Goal: Task Accomplishment & Management: Use online tool/utility

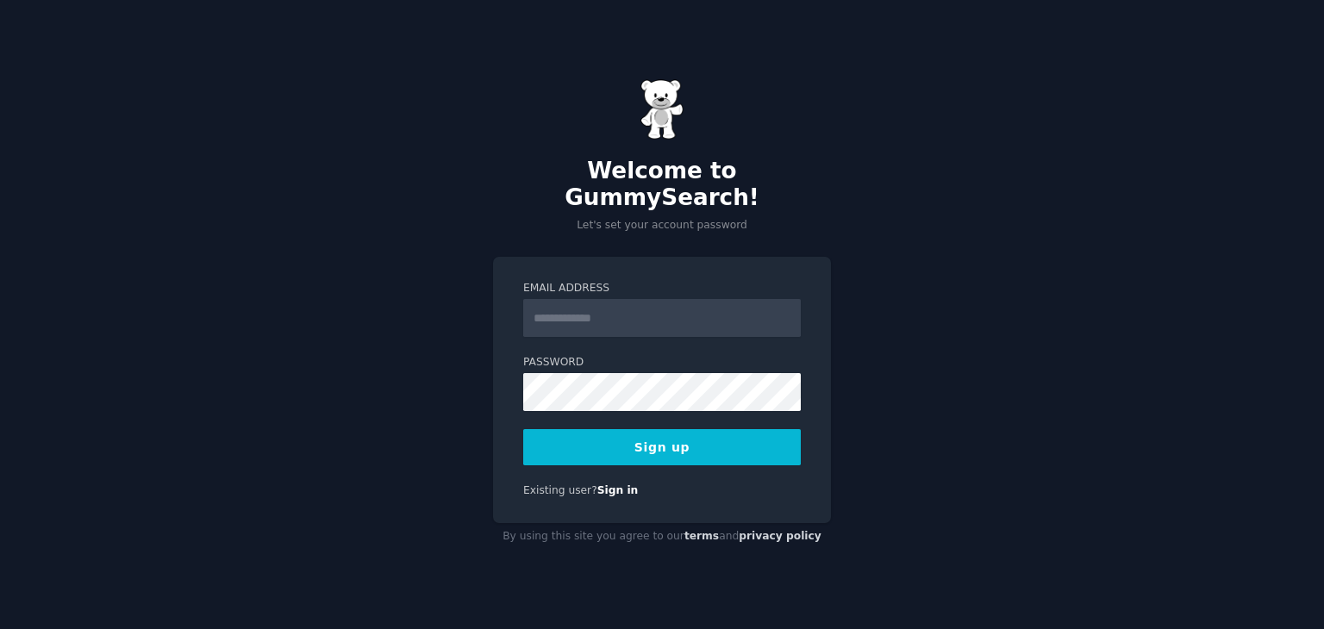
click at [607, 302] on input "Email Address" at bounding box center [662, 318] width 278 height 38
type input "**********"
click at [677, 429] on button "Sign up" at bounding box center [662, 447] width 278 height 36
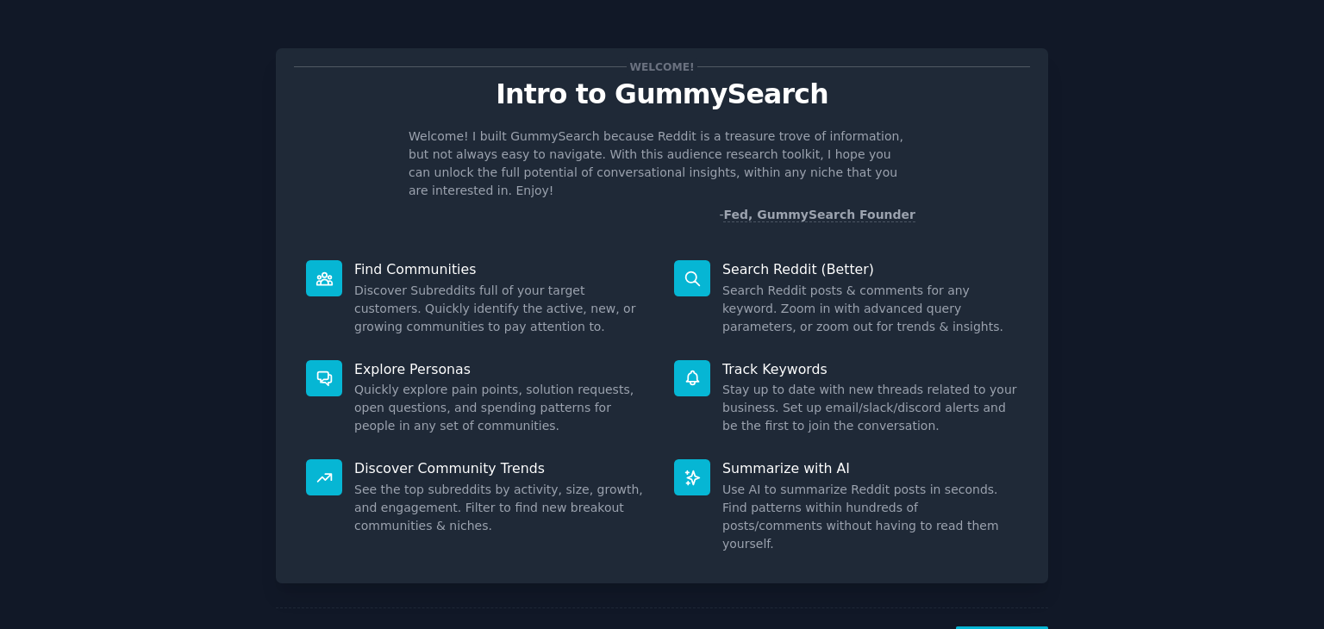
click at [392, 104] on p "Intro to GummySearch" at bounding box center [662, 94] width 736 height 30
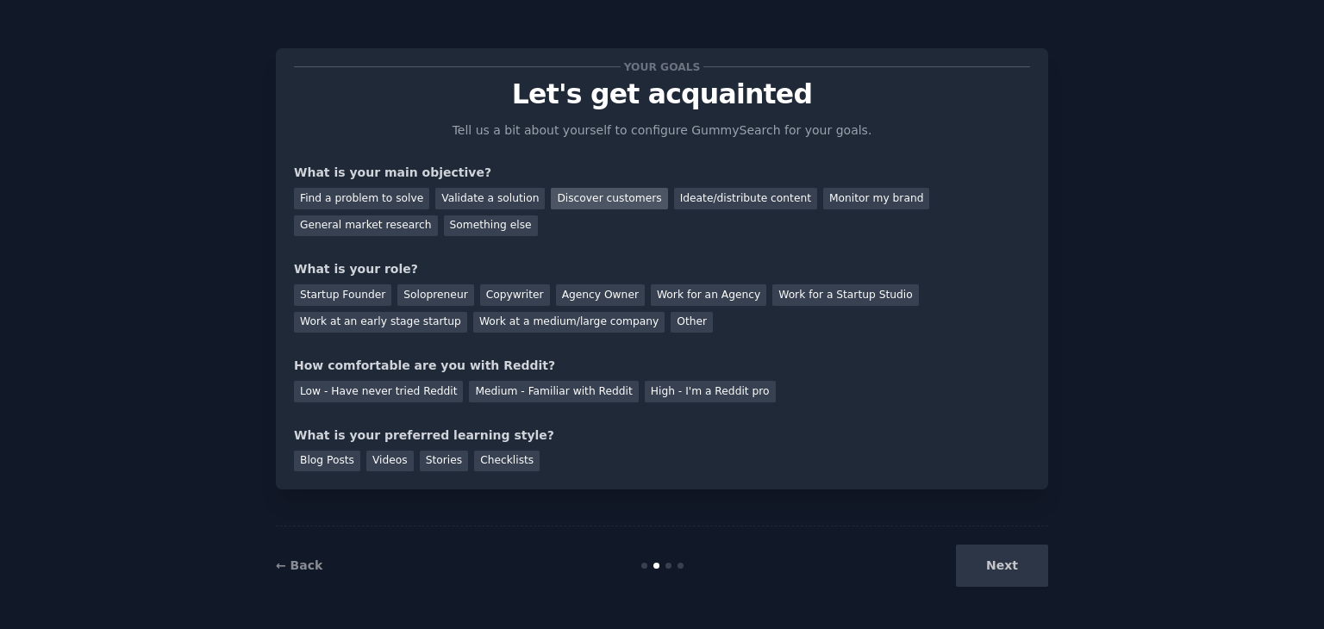
click at [596, 204] on div "Discover customers" at bounding box center [609, 199] width 116 height 22
click at [390, 197] on div "Find a problem to solve" at bounding box center [361, 199] width 135 height 22
click at [714, 201] on div "Ideate/distribute content" at bounding box center [745, 199] width 143 height 22
click at [594, 189] on div "Discover customers" at bounding box center [609, 199] width 116 height 22
click at [823, 297] on div "Work for a Startup Studio" at bounding box center [846, 296] width 146 height 22
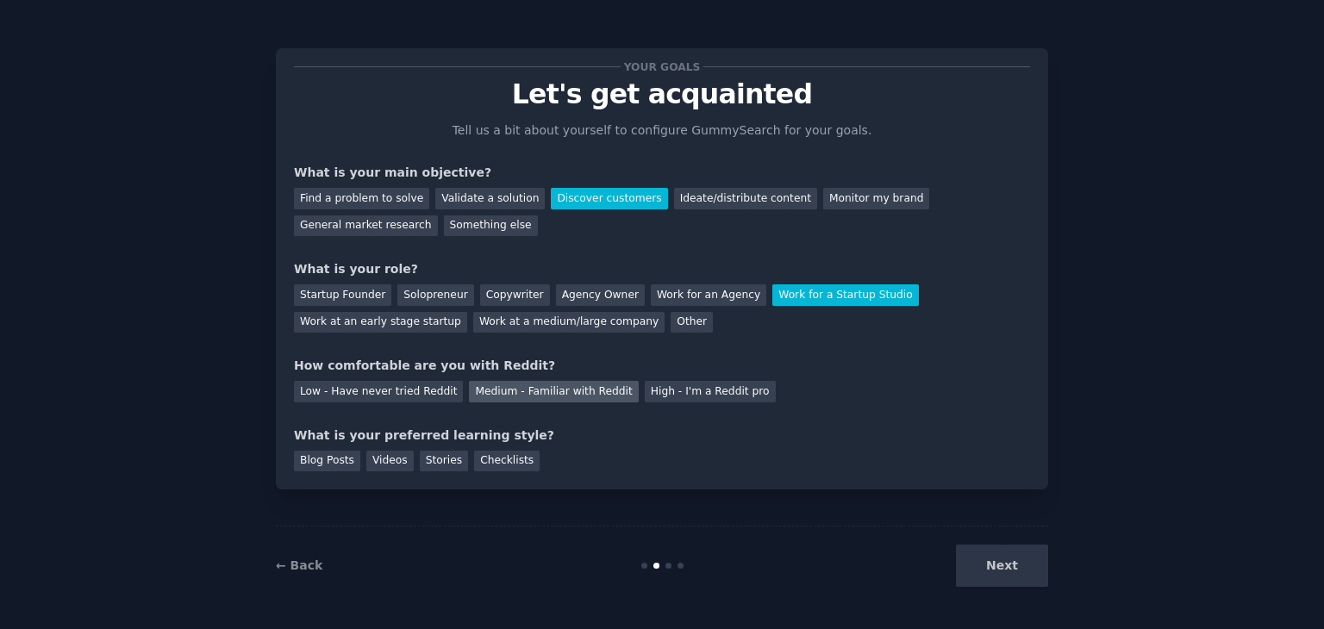
click at [513, 397] on div "Medium - Familiar with Reddit" at bounding box center [553, 392] width 169 height 22
click at [499, 463] on div "Checklists" at bounding box center [507, 462] width 66 height 22
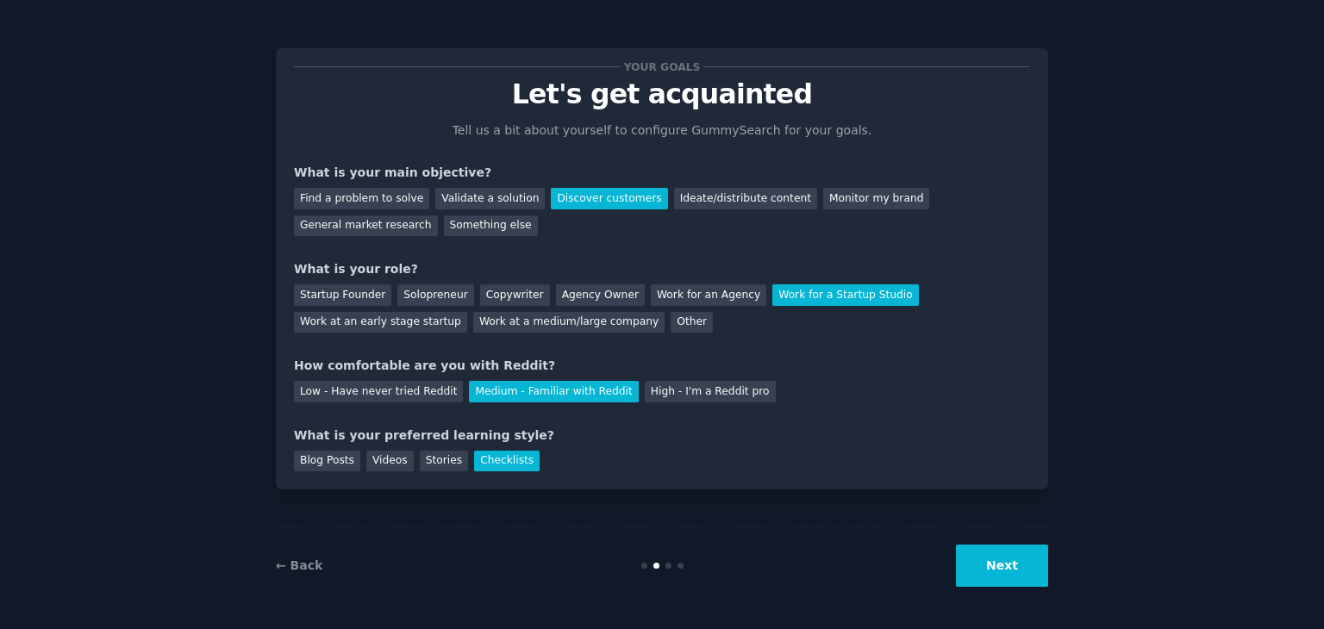
click at [992, 566] on button "Next" at bounding box center [1002, 566] width 92 height 42
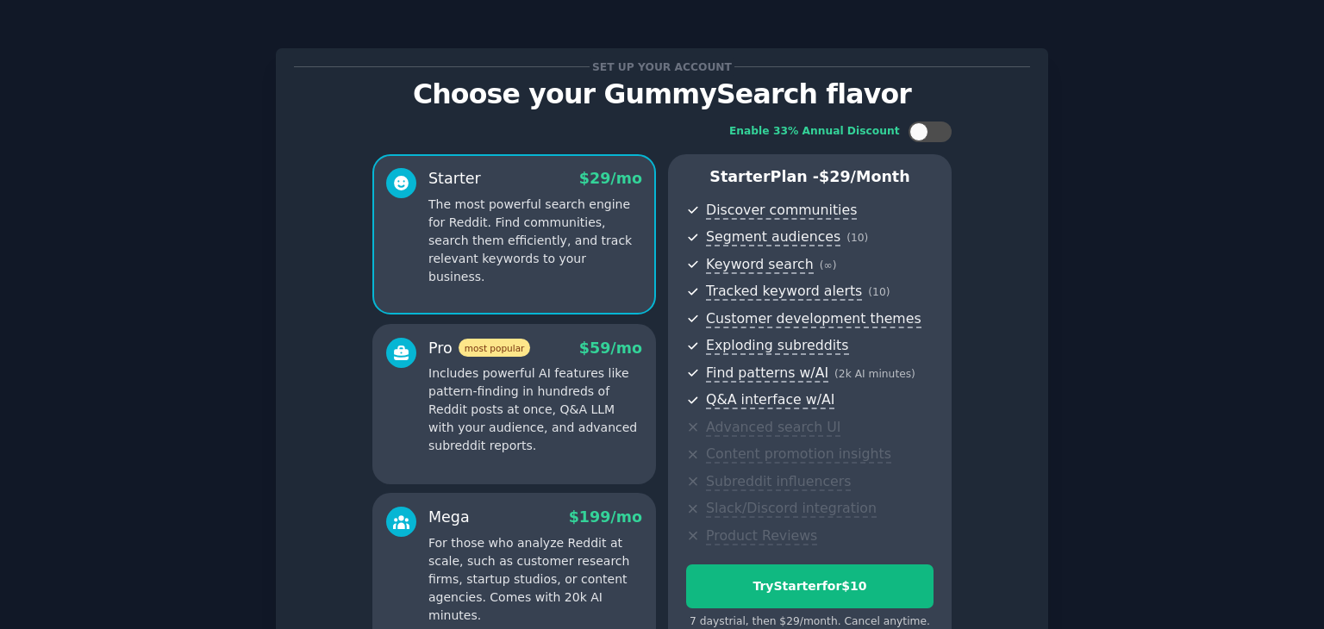
click at [1019, 428] on div "Enable 33% Annual Discount Starter $ 29 /mo The most powerful search engine for…" at bounding box center [662, 387] width 736 height 557
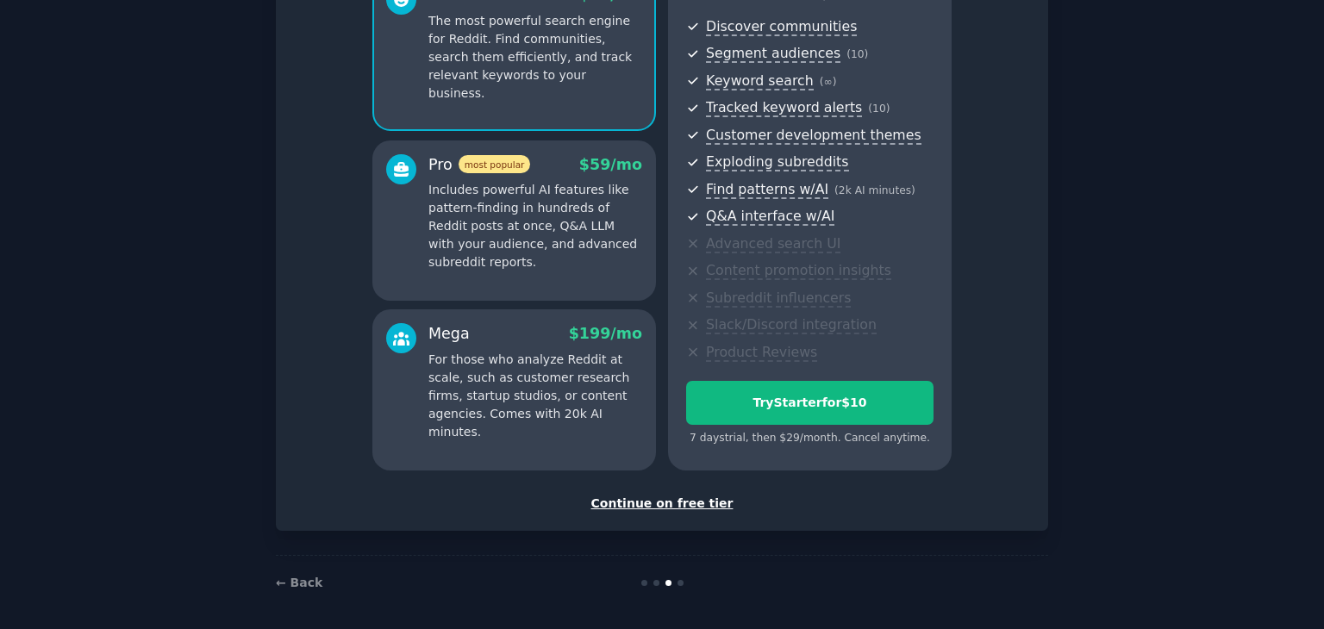
scroll to position [188, 0]
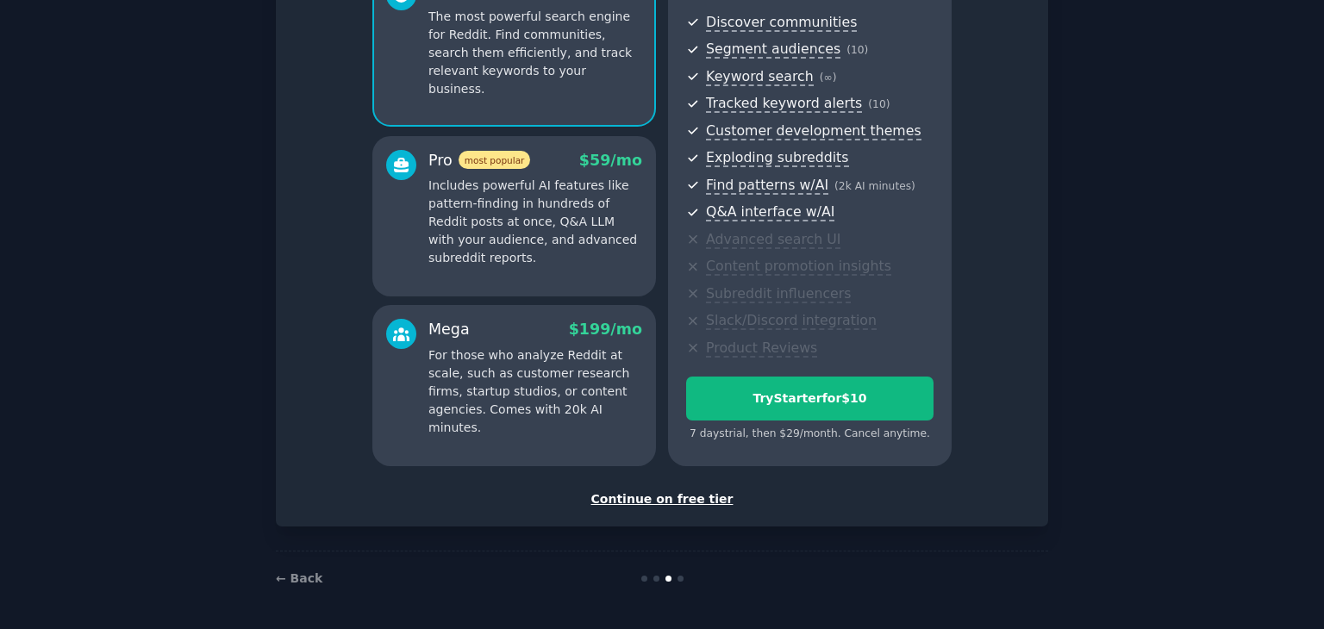
click at [678, 501] on div "Continue on free tier" at bounding box center [662, 500] width 736 height 18
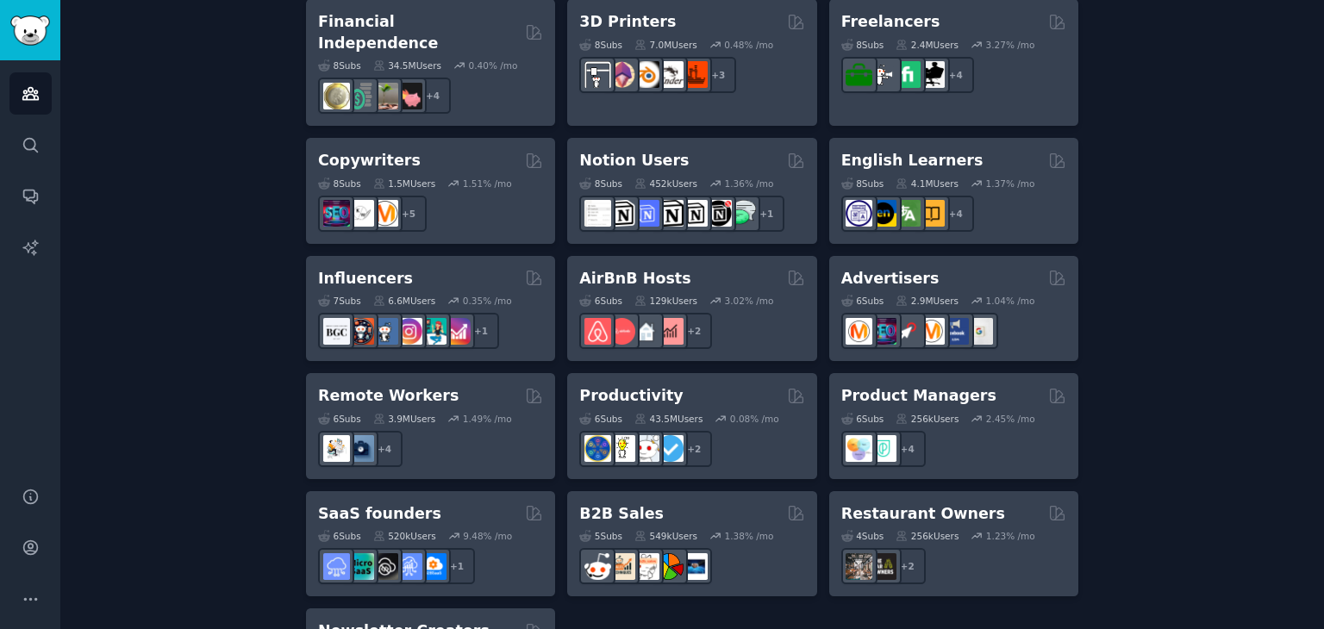
scroll to position [1359, 0]
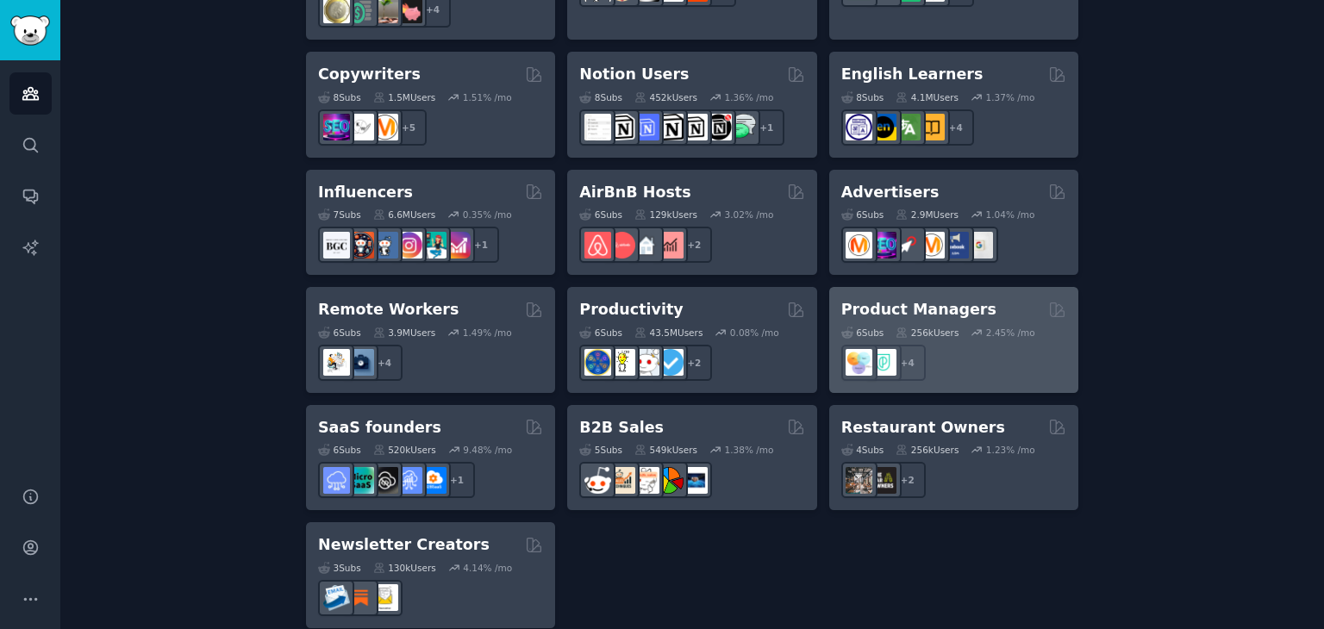
click at [939, 299] on h2 "Product Managers" at bounding box center [918, 310] width 155 height 22
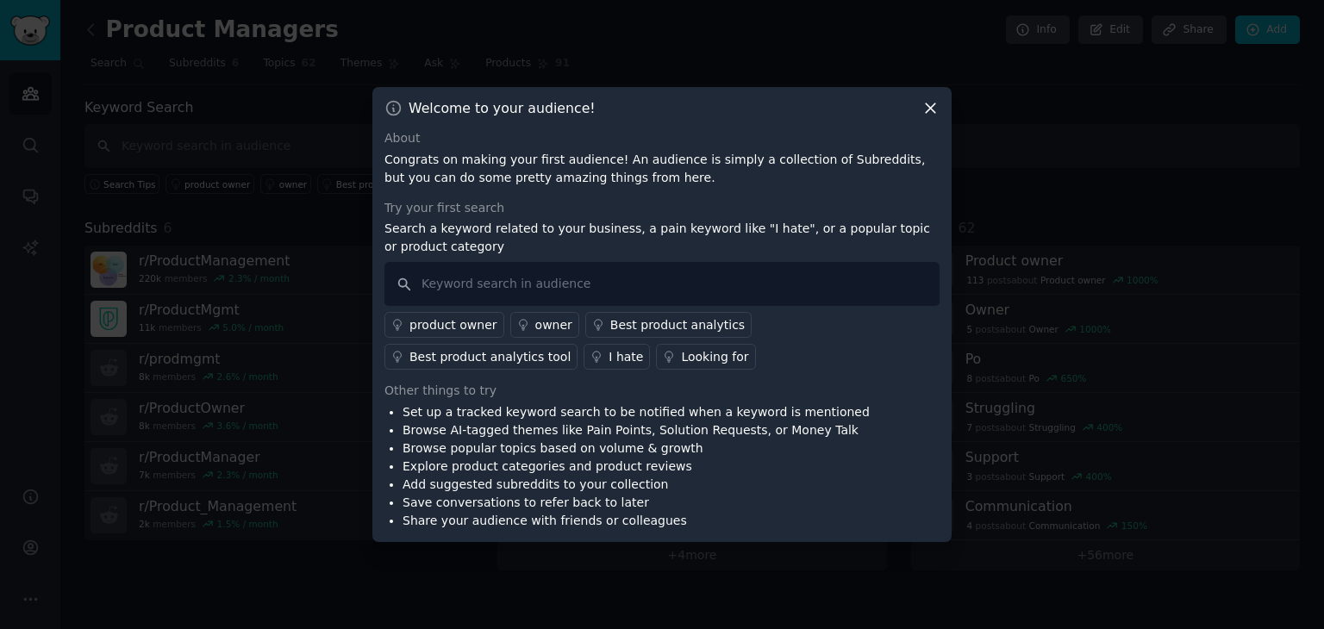
click at [928, 104] on icon at bounding box center [931, 108] width 18 height 18
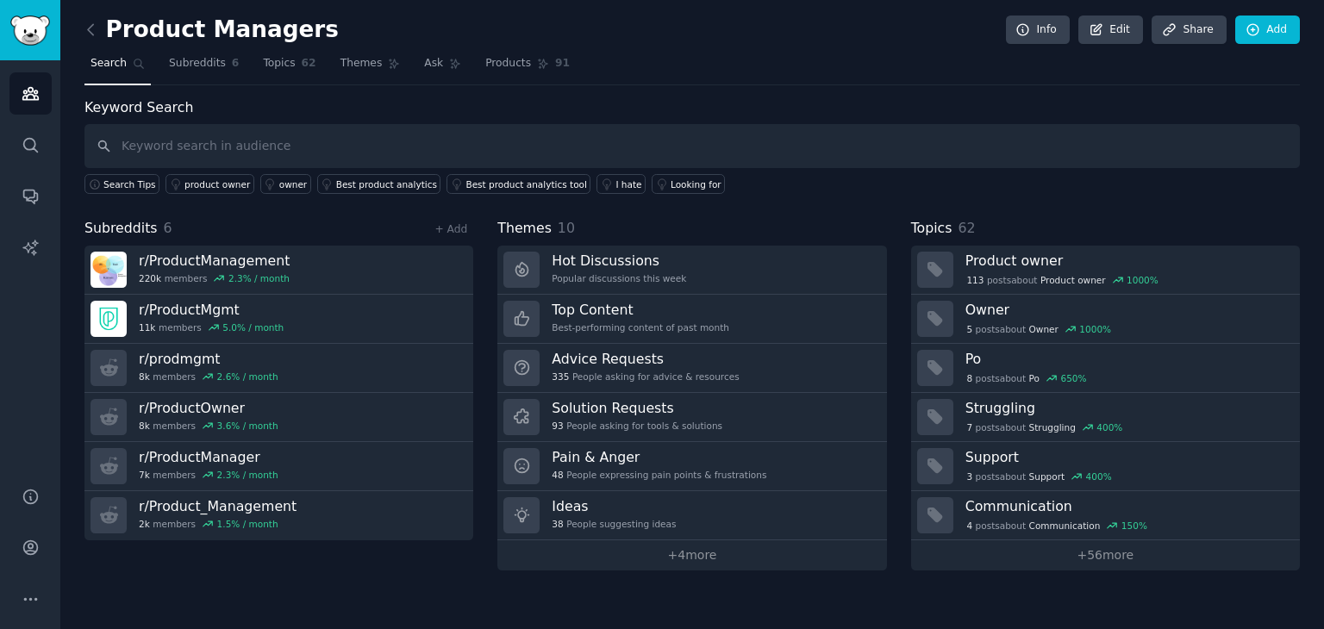
click at [866, 199] on div "Keyword Search Search Tips product owner owner Best product analytics Best prod…" at bounding box center [692, 333] width 1216 height 473
click at [485, 160] on input "text" at bounding box center [692, 146] width 1216 height 44
type input "a"
